Goal: Check status: Check status

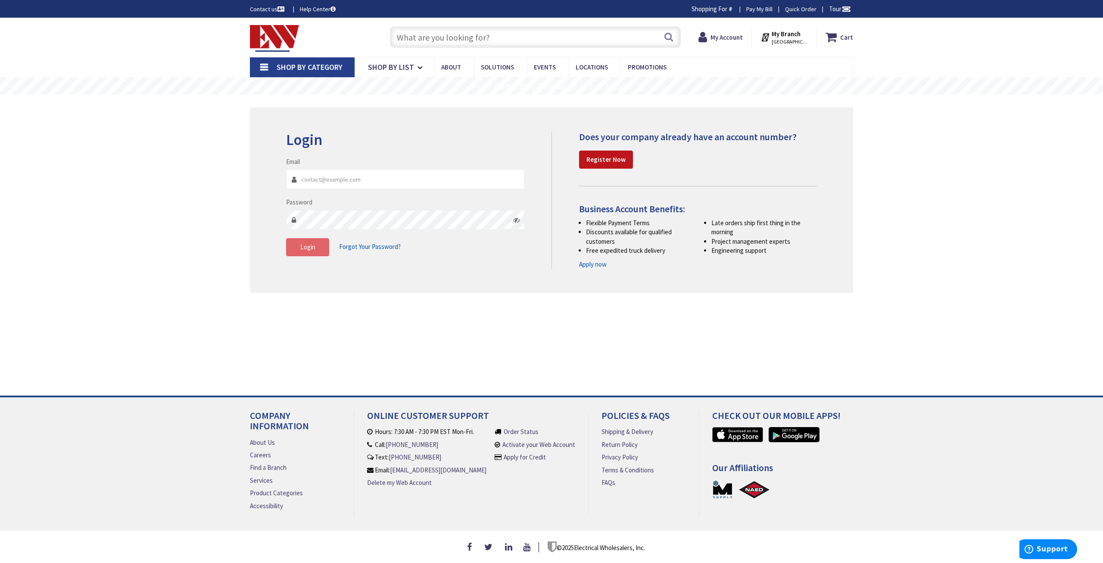
type input "[PERSON_NAME][EMAIL_ADDRESS][DOMAIN_NAME]"
click at [294, 254] on button "Login" at bounding box center [307, 247] width 43 height 18
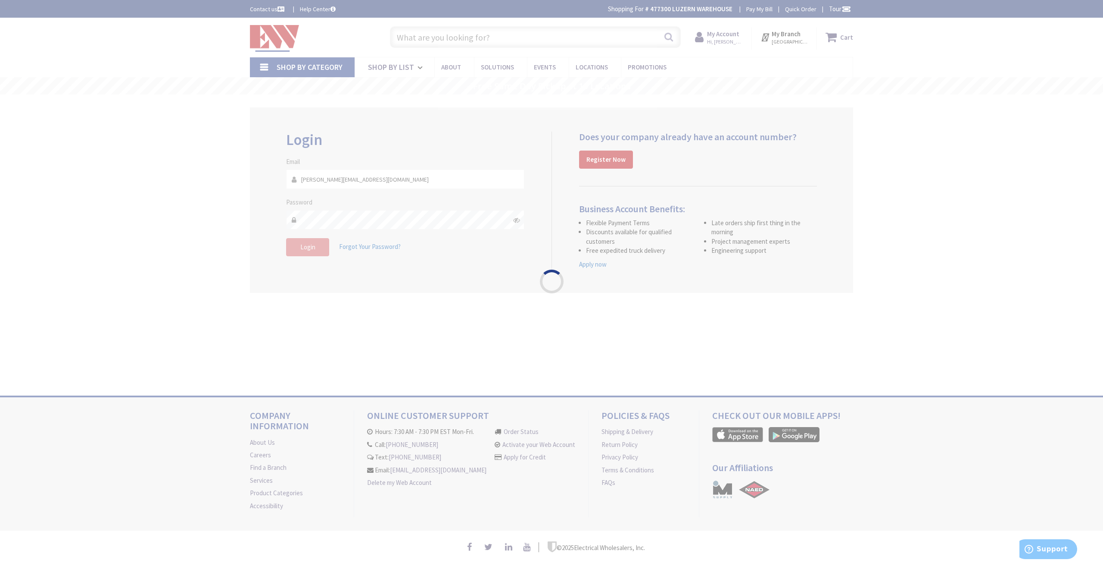
type input "[PERSON_NAME][GEOGRAPHIC_DATA], [GEOGRAPHIC_DATA]"
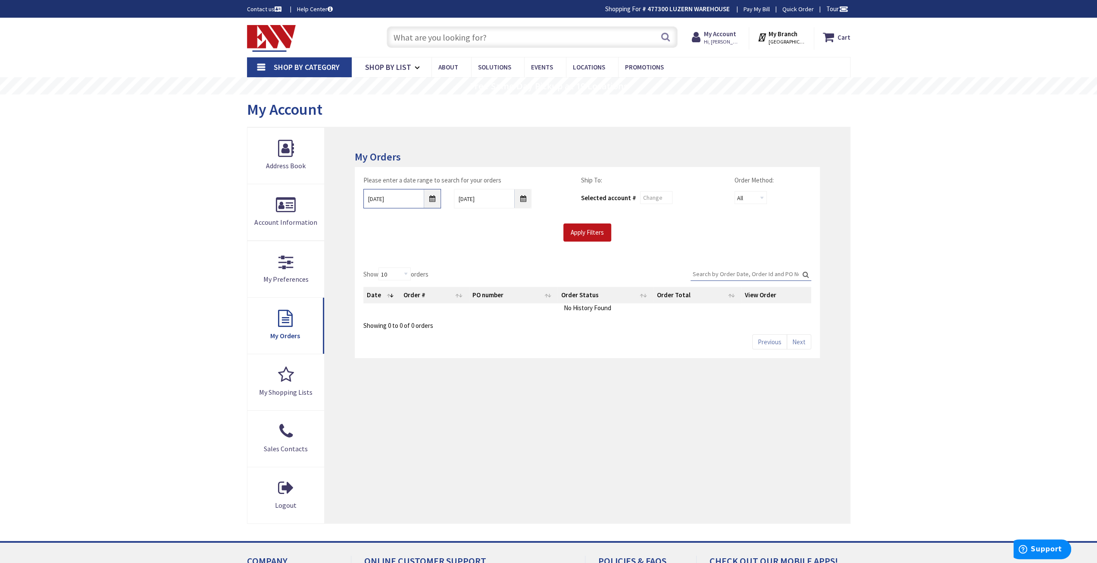
click at [432, 200] on input "9/24/2025" at bounding box center [402, 198] width 78 height 19
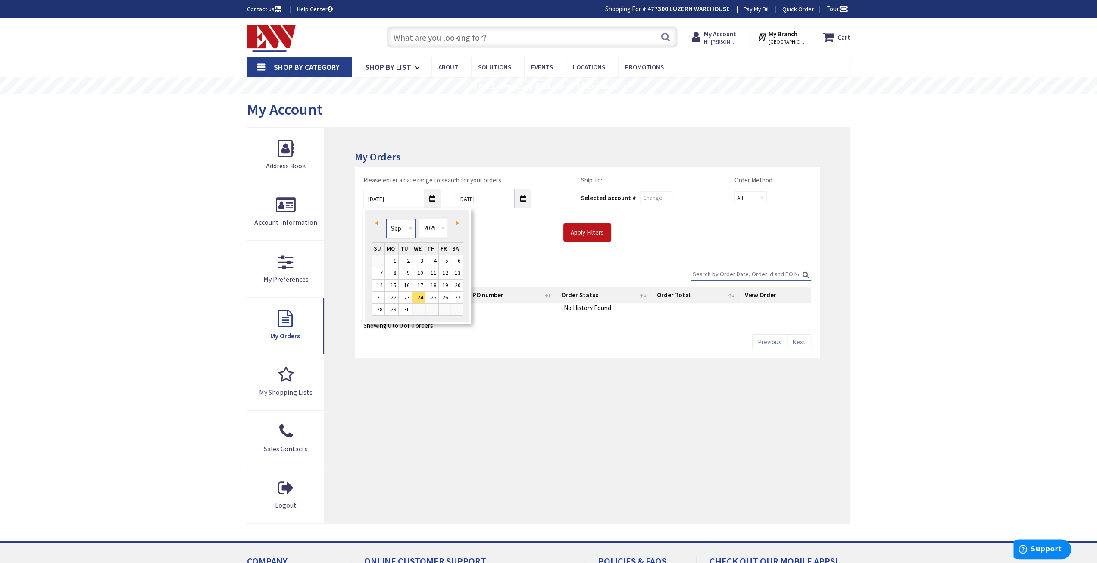
click at [412, 225] on select "Jan Feb Mar Apr May Jun Jul Aug Sep Oct Nov Dec" at bounding box center [400, 228] width 29 height 19
type input "02/23/2025"
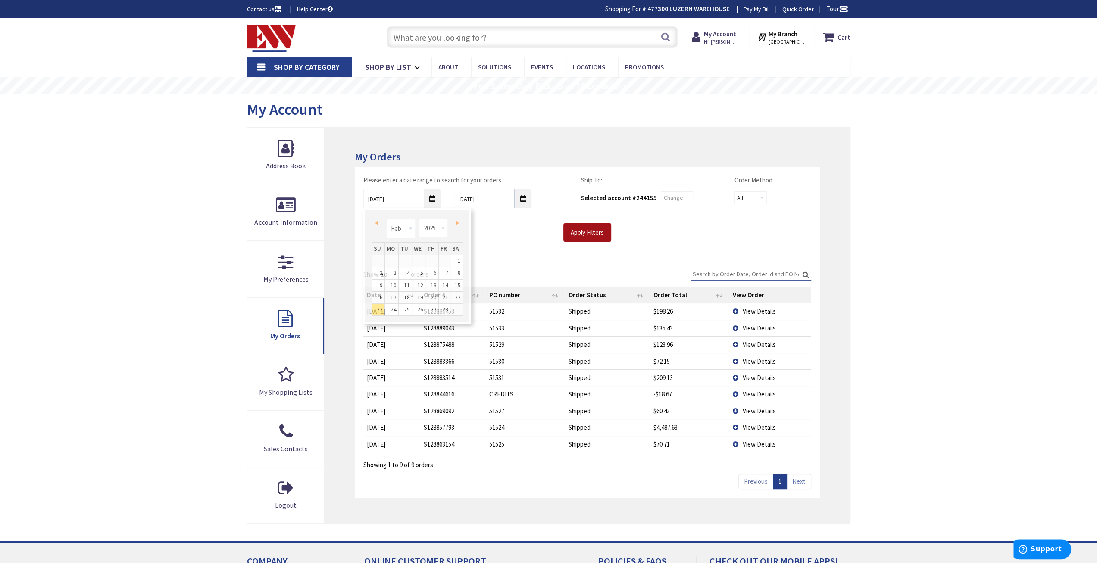
click at [591, 234] on input "Apply Filters" at bounding box center [587, 232] width 48 height 18
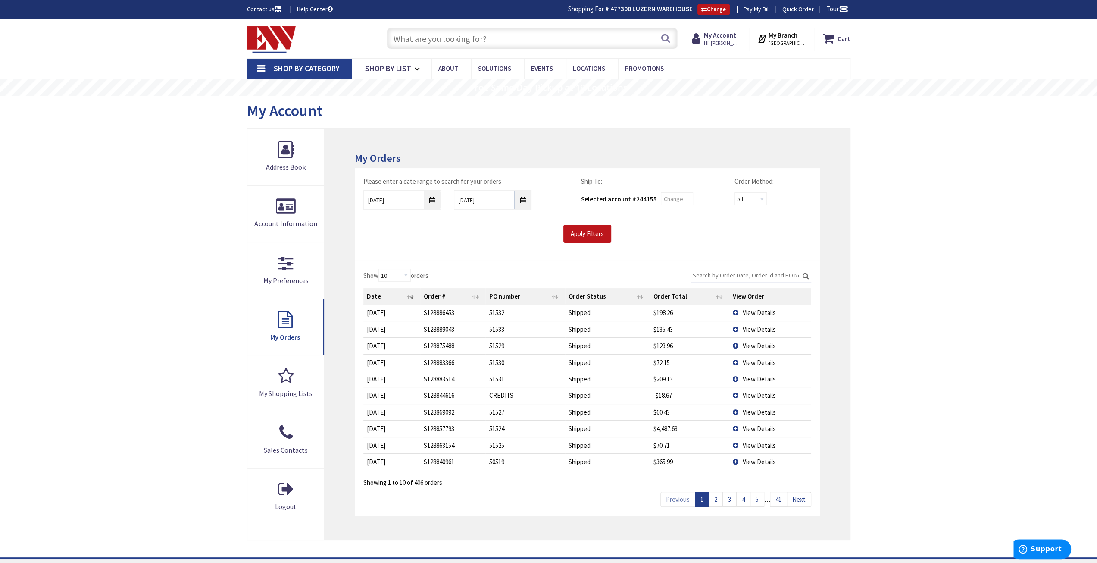
click at [721, 274] on input "Search:" at bounding box center [751, 275] width 121 height 13
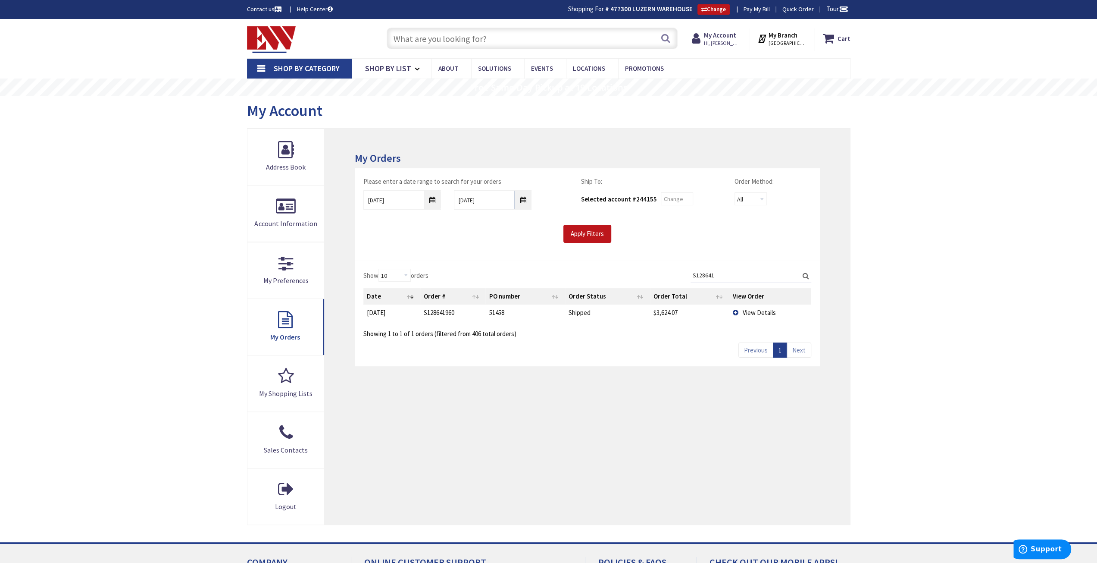
type input "S128641"
click at [751, 310] on span "View Details" at bounding box center [758, 312] width 33 height 8
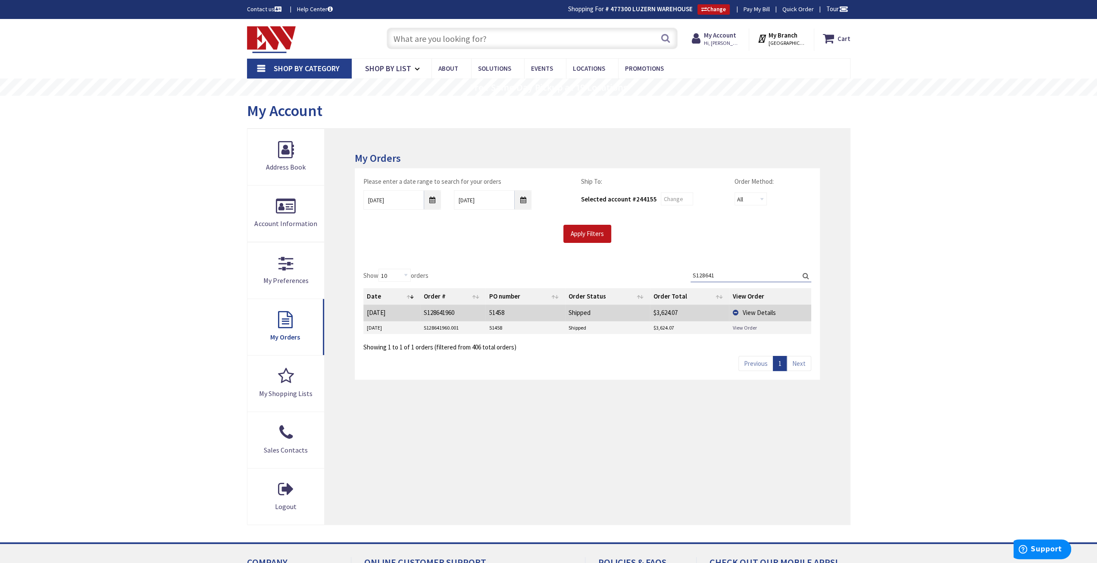
click at [738, 324] on link "View Order" at bounding box center [744, 327] width 24 height 7
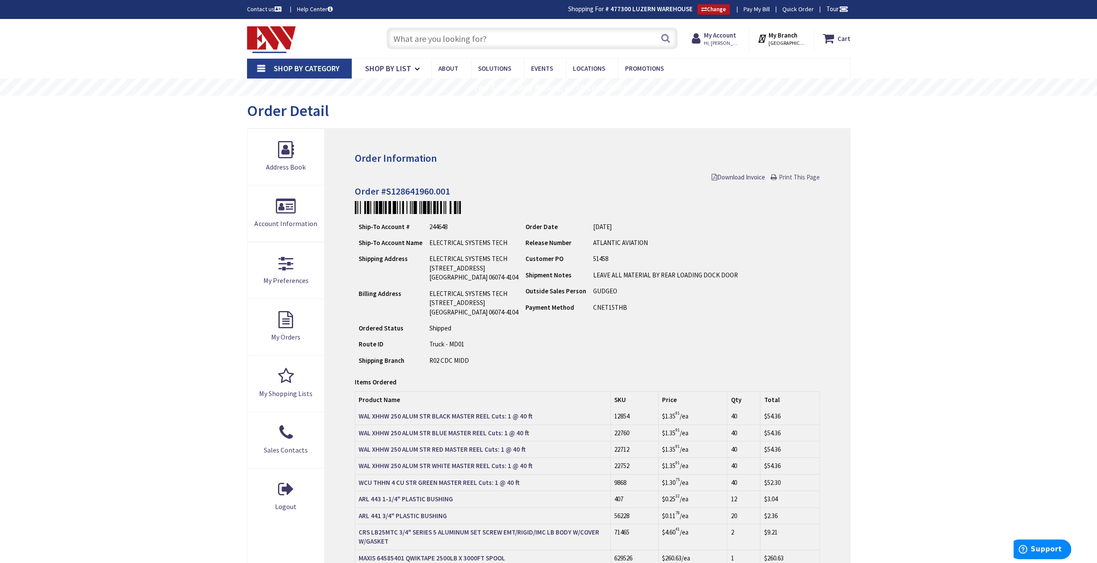
click at [798, 178] on span "Print This Page" at bounding box center [799, 177] width 41 height 8
